Goal: Find specific page/section: Find specific page/section

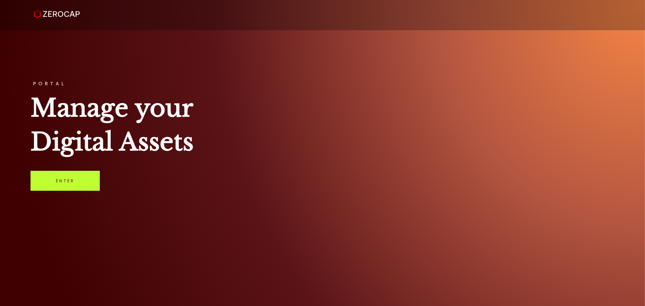
click at [59, 184] on link "Enter" at bounding box center [65, 181] width 69 height 20
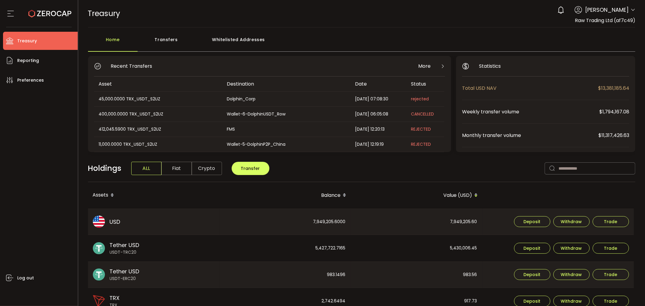
click at [633, 10] on icon at bounding box center [632, 10] width 5 height 5
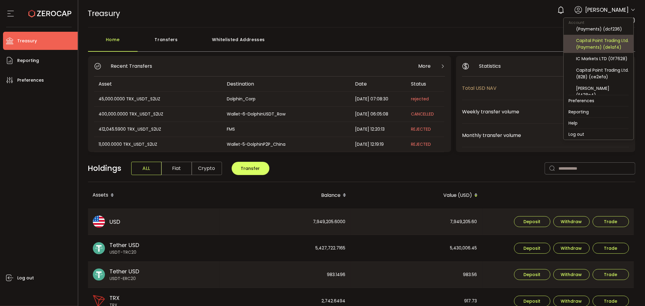
scroll to position [67, 0]
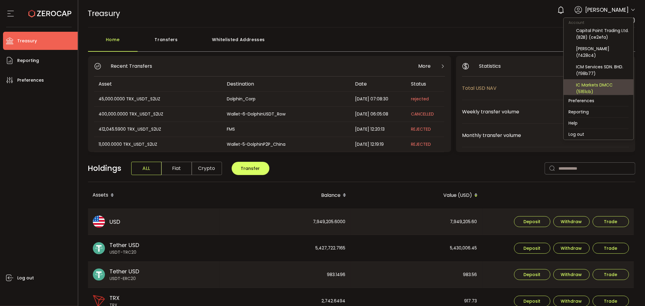
click at [592, 86] on div "IC Markets DMCC (5161cb)" at bounding box center [602, 88] width 53 height 13
